Goal: Transaction & Acquisition: Purchase product/service

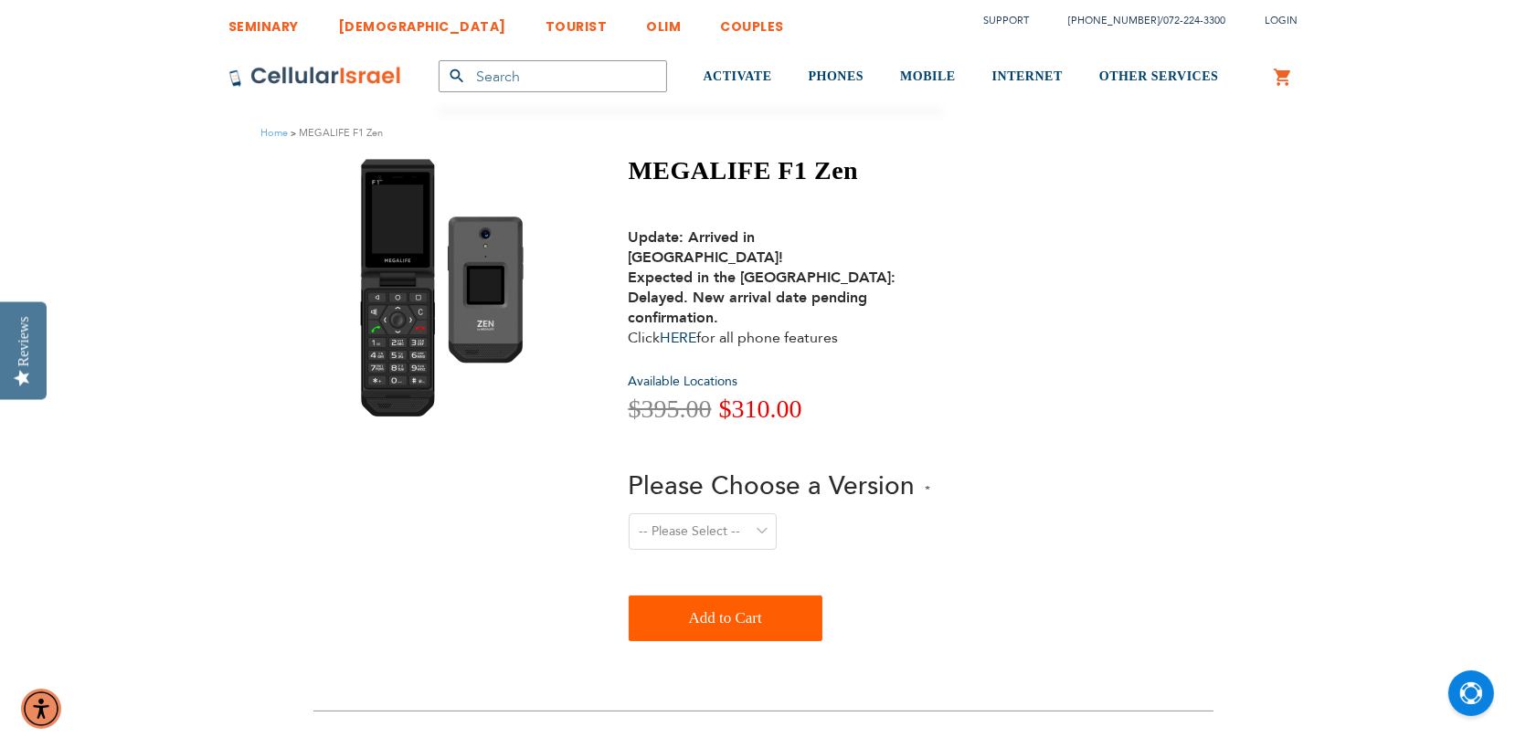
click at [728, 514] on select "-- Please Select -- Level 1. Filtered Email only Level 2. Email + Banking Level…" at bounding box center [703, 532] width 148 height 37
select select "Level 3. Special Yeshiva Plan"
click at [629, 514] on select "-- Please Select -- Level 1. Filtered Email only Level 2. Email + Banking Level…" at bounding box center [703, 532] width 148 height 37
click at [691, 328] on link "HERE" at bounding box center [679, 338] width 37 height 20
drag, startPoint x: 759, startPoint y: 368, endPoint x: 717, endPoint y: 375, distance: 42.5
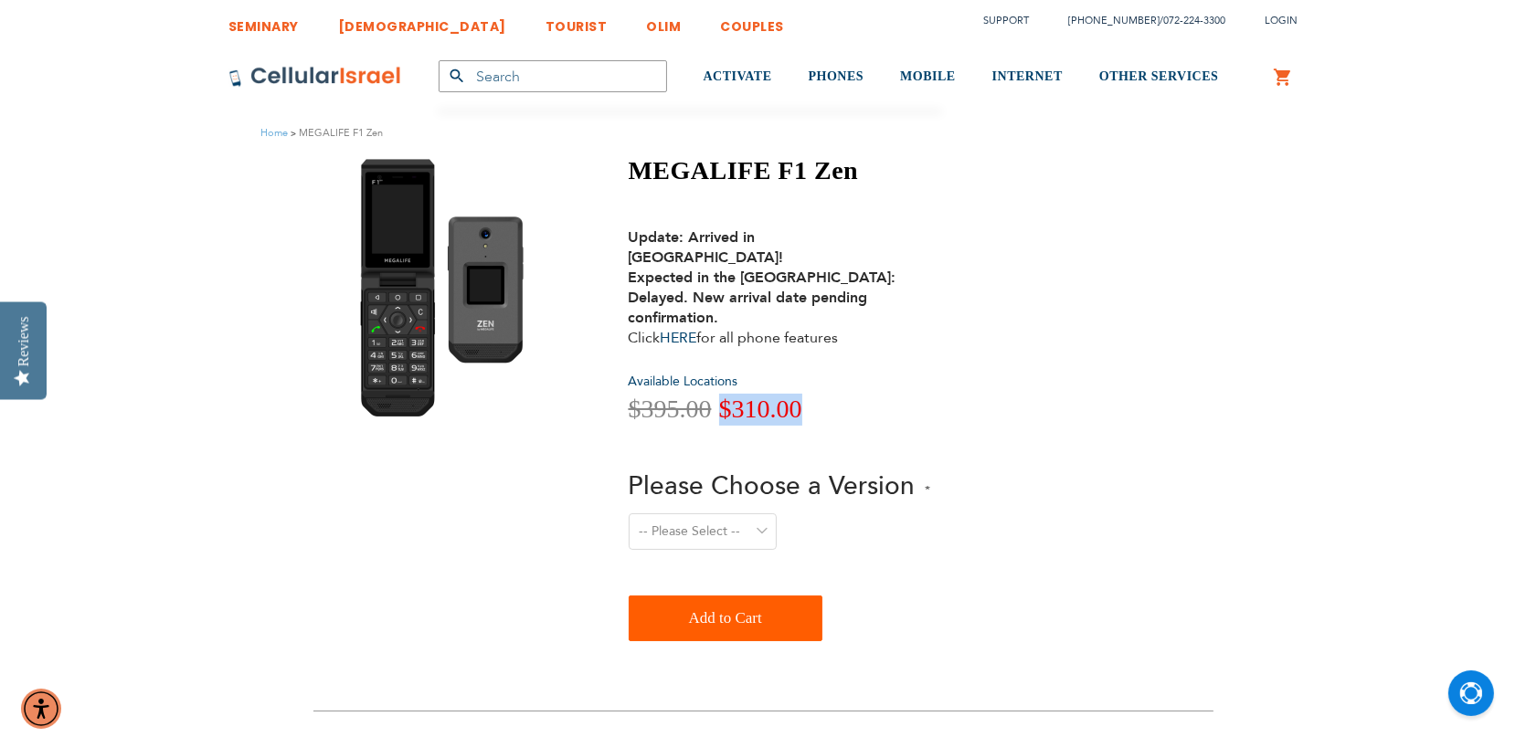
click at [717, 394] on div "Special Price $310.00 Regular Price $395.00" at bounding box center [780, 410] width 302 height 32
drag, startPoint x: 1098, startPoint y: 417, endPoint x: 1069, endPoint y: 408, distance: 30.6
click at [1095, 416] on div "MEGALIFE F1 Zen Update: Arrived in Israel! Expected in the USA: Delayed. New ar…" at bounding box center [763, 402] width 900 height 495
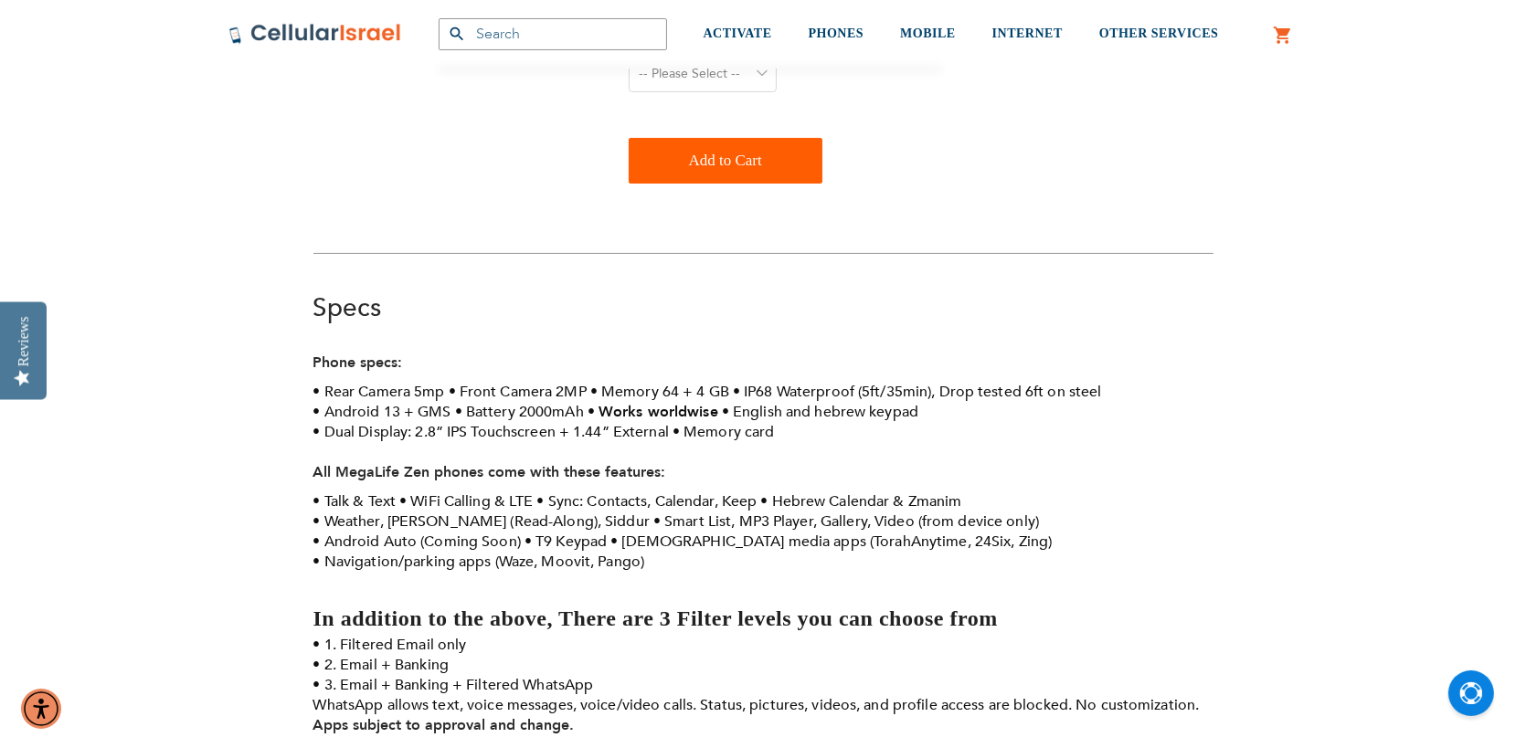
scroll to position [548, 0]
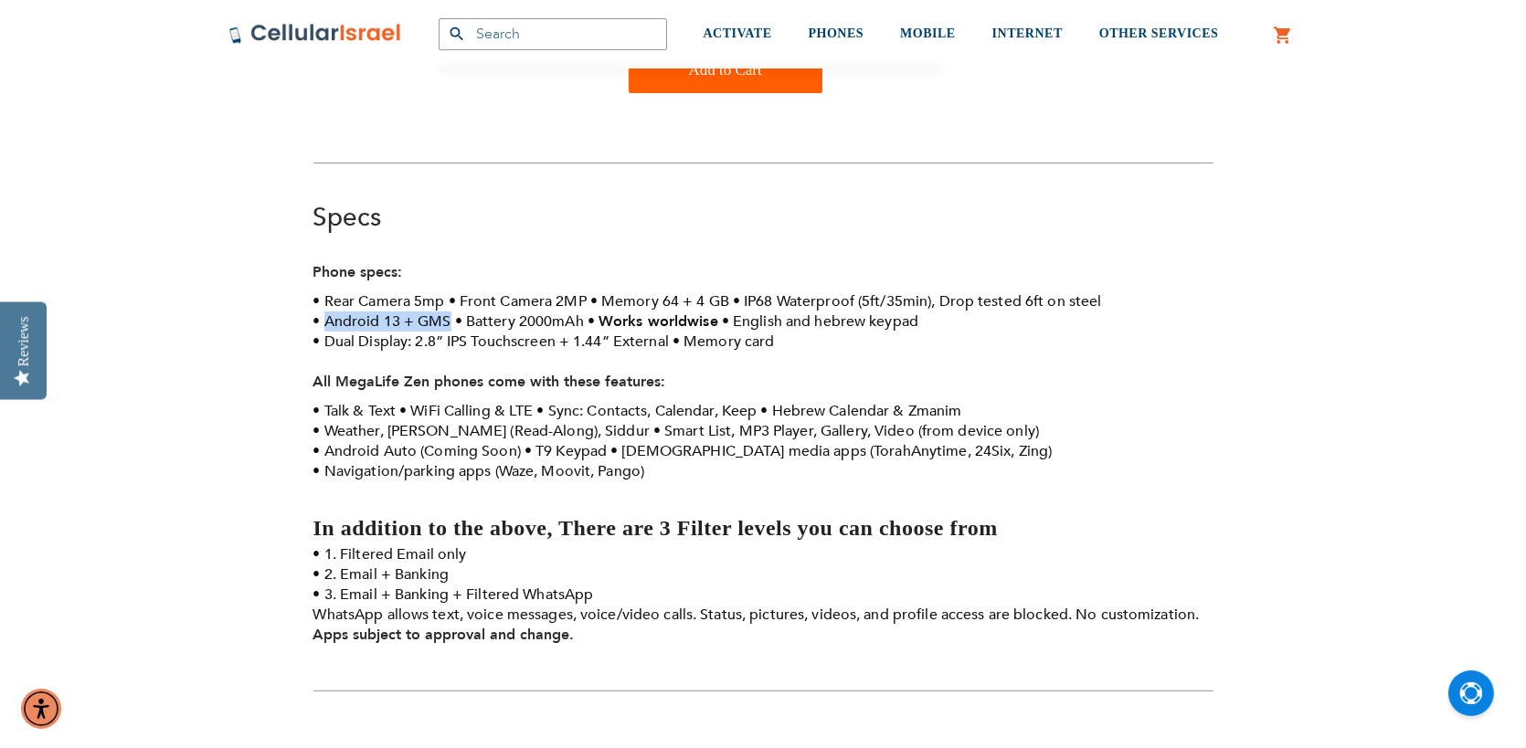
drag, startPoint x: 326, startPoint y: 281, endPoint x: 443, endPoint y: 279, distance: 117.0
click at [443, 312] on li "Android 13 + GMS" at bounding box center [382, 322] width 138 height 20
click at [449, 312] on li "Android 13 + GMS" at bounding box center [382, 322] width 138 height 20
drag, startPoint x: 445, startPoint y: 286, endPoint x: 353, endPoint y: 282, distance: 92.4
click at [353, 312] on li "Android 13 + GMS" at bounding box center [382, 322] width 138 height 20
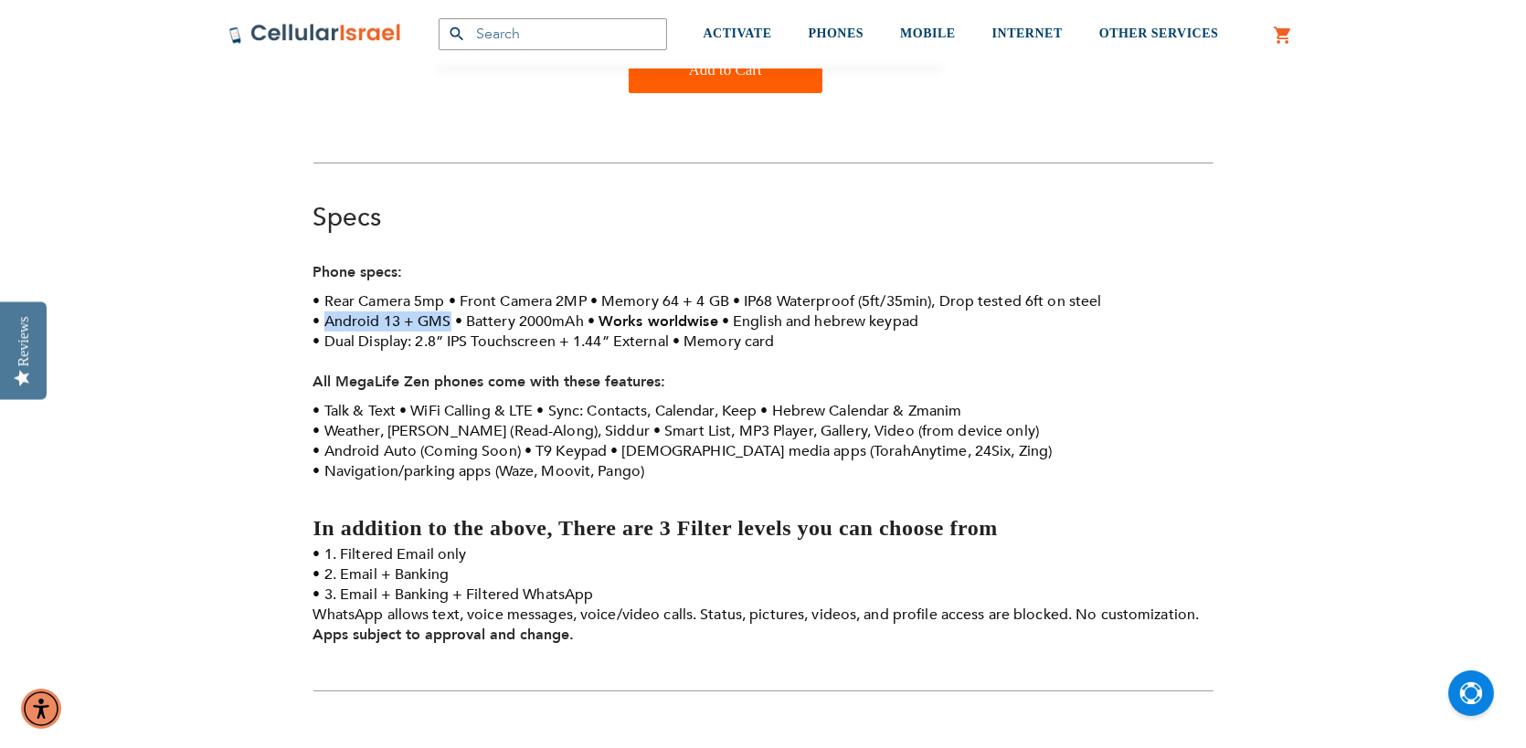
copy li "Android 13 + GMS"
